Goal: Task Accomplishment & Management: Manage account settings

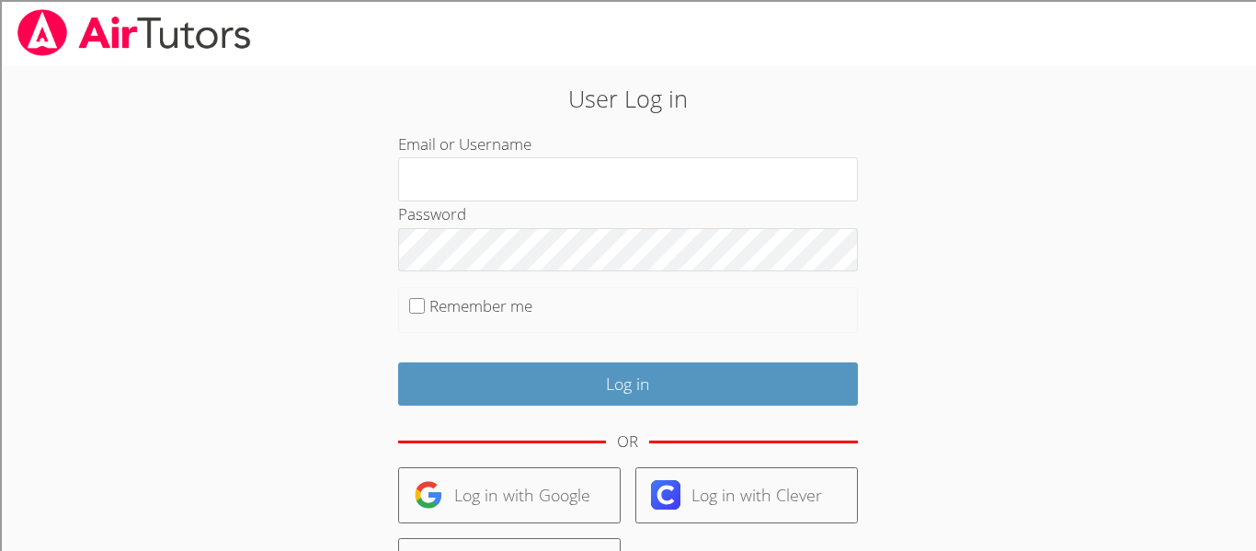
click at [505, 336] on form "Email or Username Password Remember me Log in OR Log in with Google Log in with…" at bounding box center [628, 424] width 460 height 584
click at [504, 336] on form "Email or Username Password Remember me Log in OR Log in with Google Log in with…" at bounding box center [628, 424] width 460 height 584
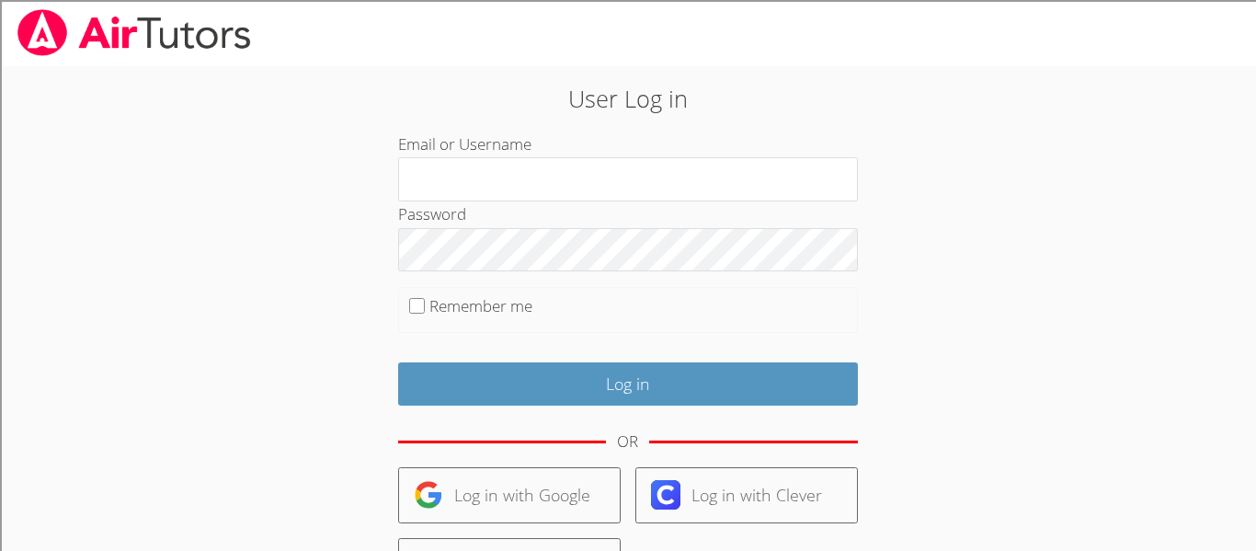
click at [534, 352] on div "Log in" at bounding box center [628, 377] width 460 height 57
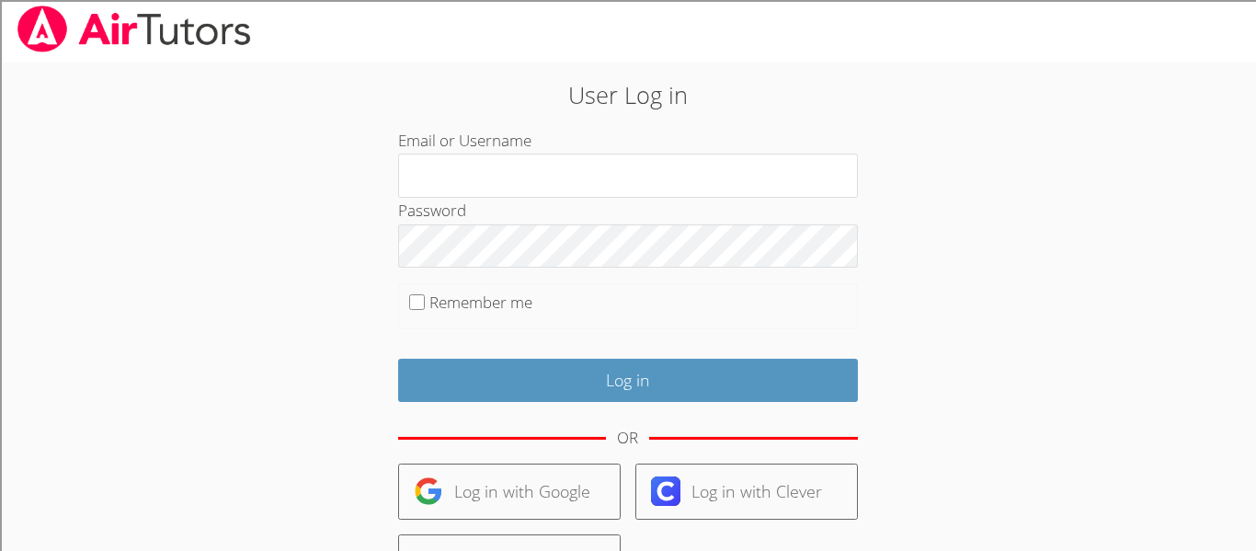
scroll to position [125, 0]
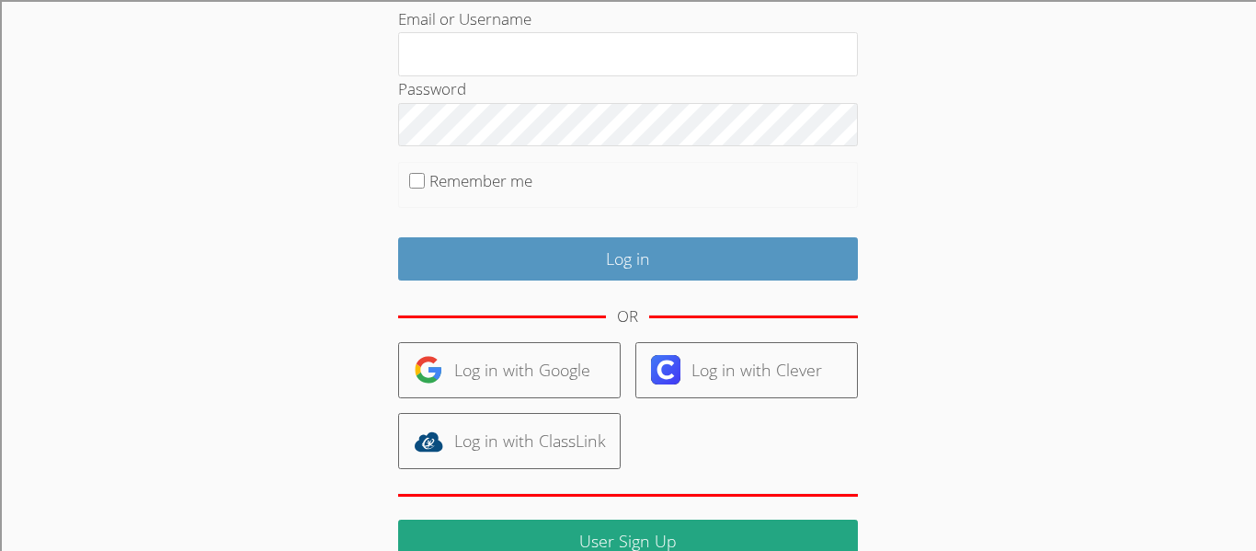
click at [534, 354] on link "Log in with Google" at bounding box center [509, 370] width 223 height 56
